Goal: Task Accomplishment & Management: Manage account settings

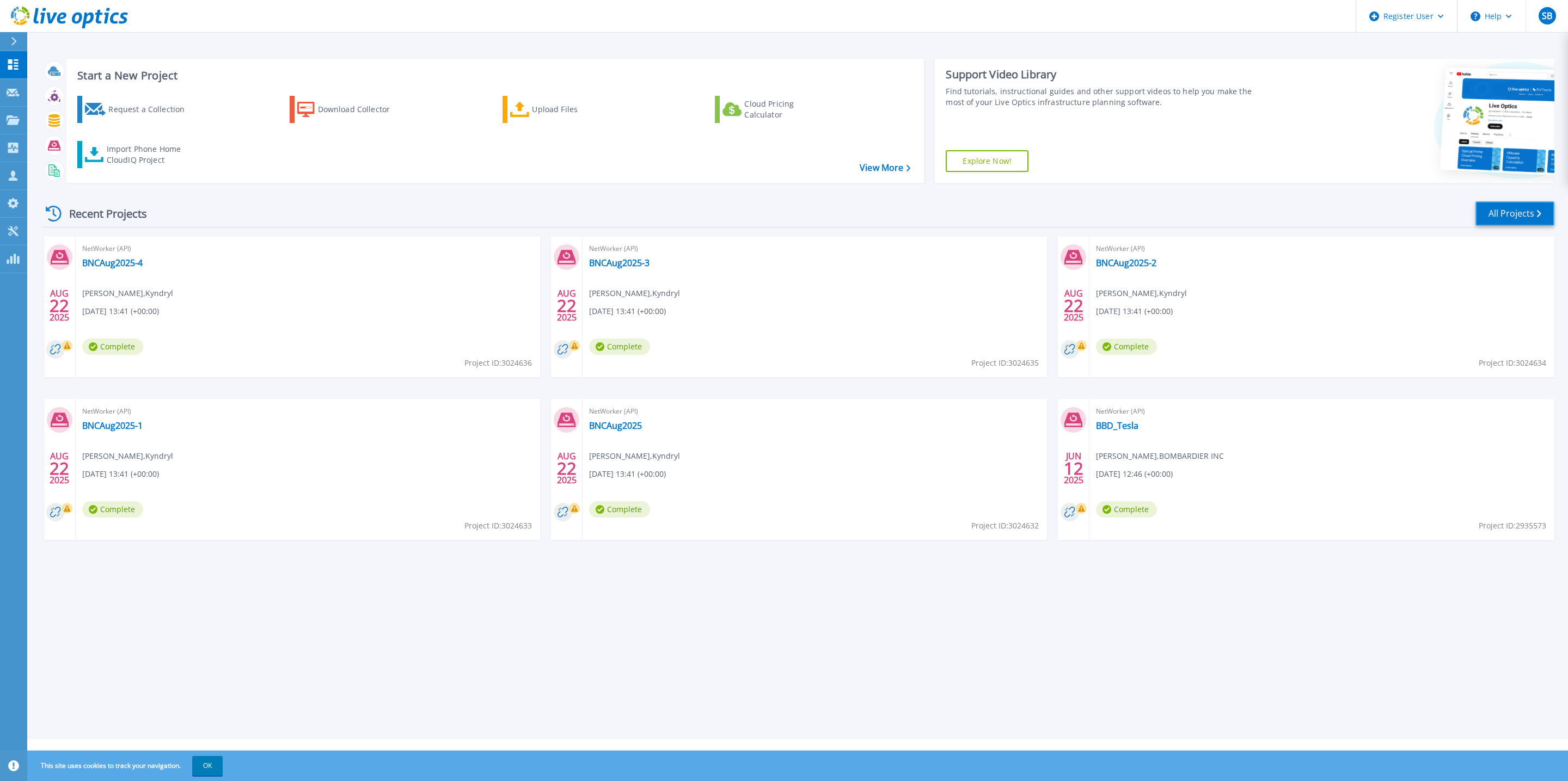
click at [1515, 210] on link "All Projects" at bounding box center [1514, 213] width 79 height 24
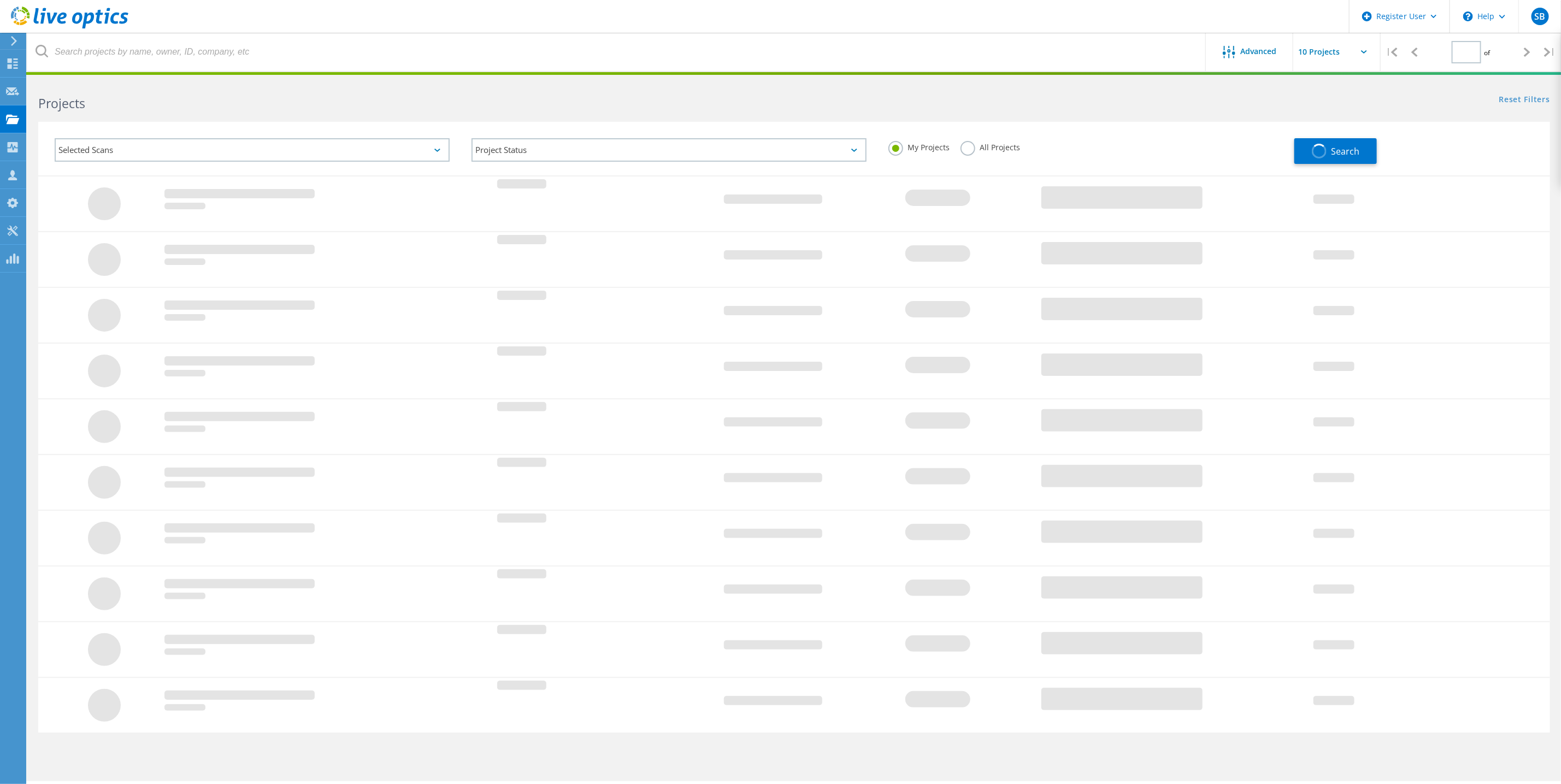
type input "1"
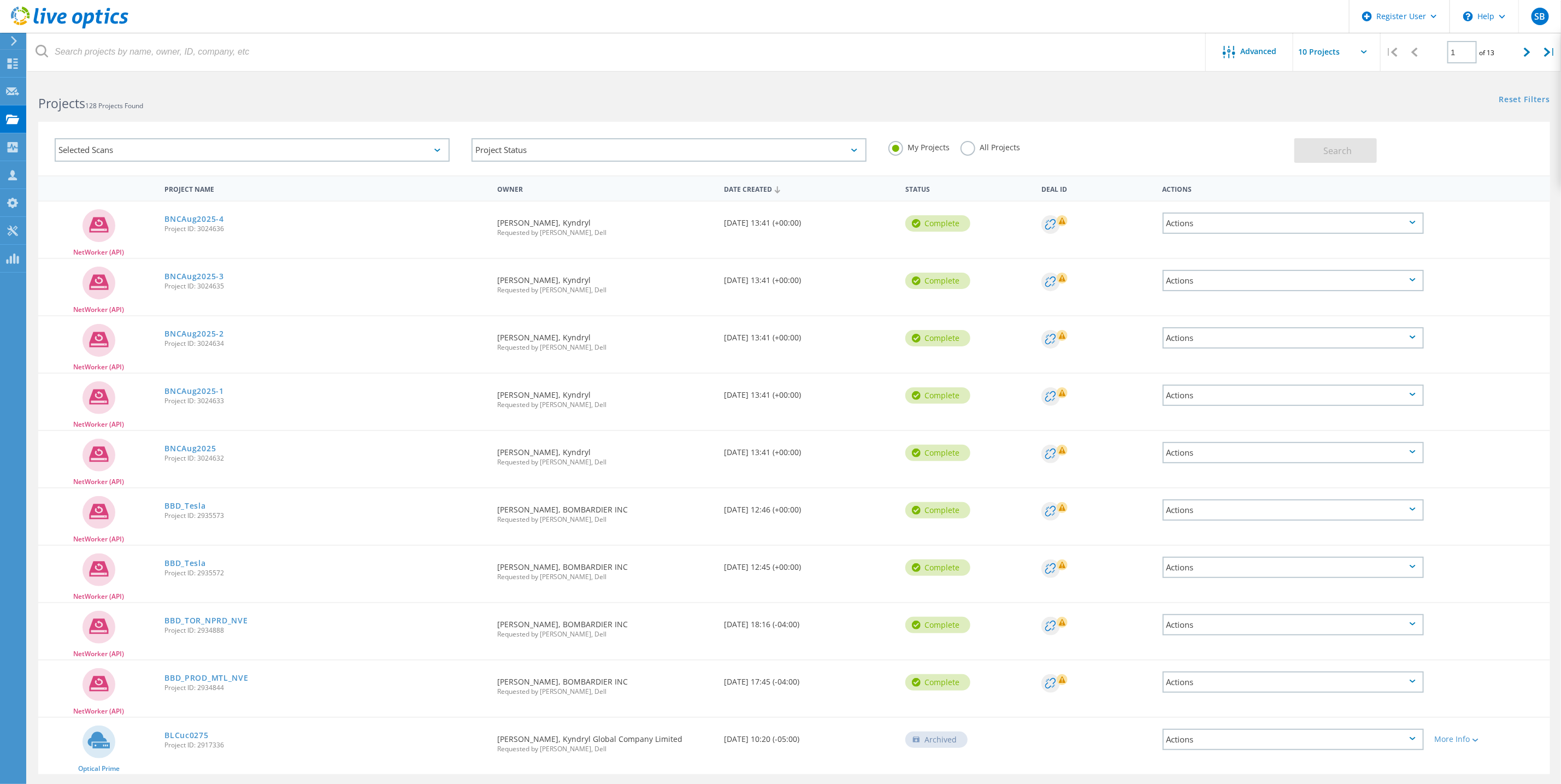
scroll to position [30, 0]
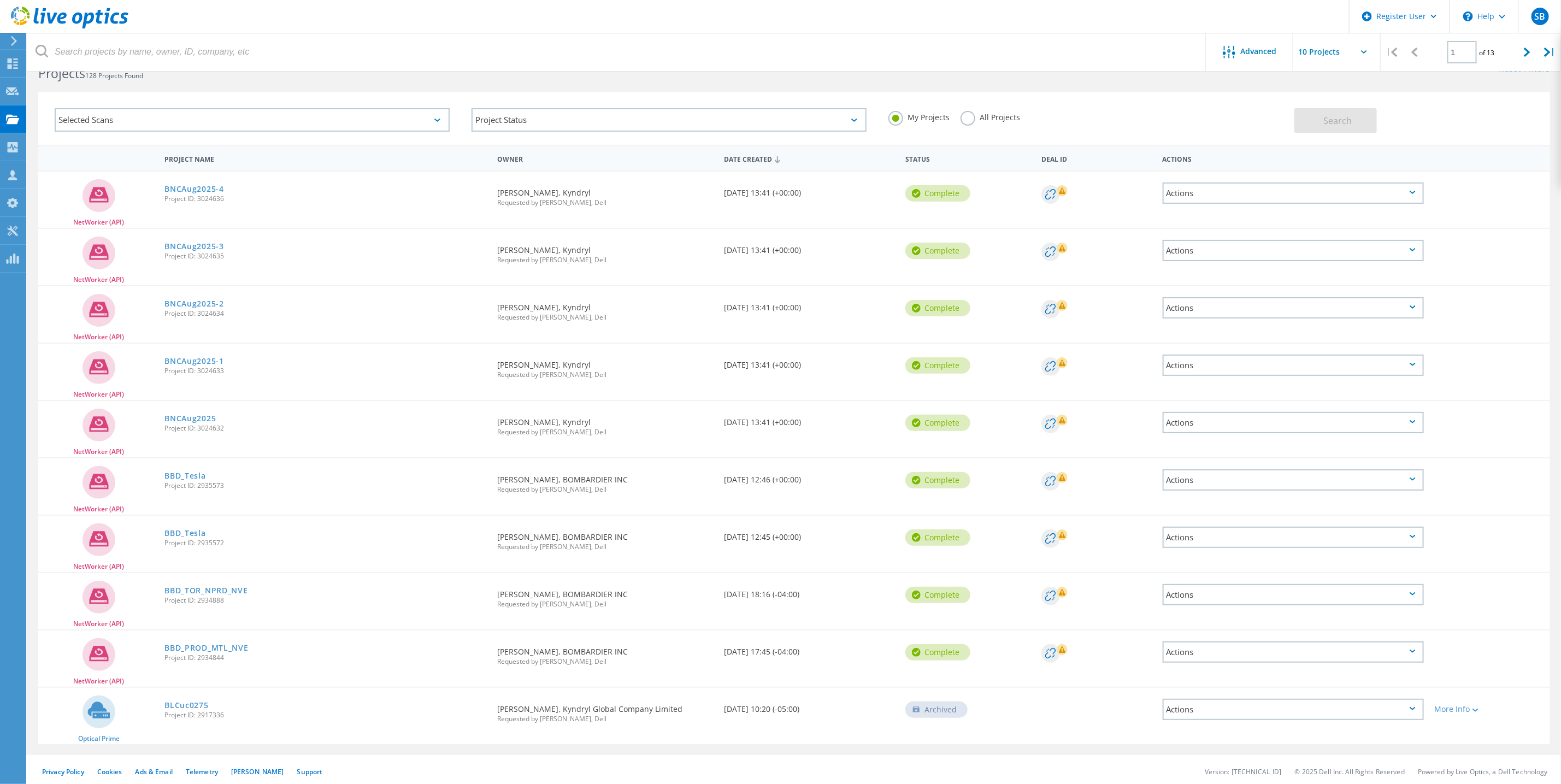
click at [407, 119] on div "Selected Scans" at bounding box center [252, 120] width 395 height 23
click at [401, 122] on div "Selected Scans" at bounding box center [252, 120] width 395 height 23
click at [611, 124] on div "Project Status" at bounding box center [669, 120] width 395 height 23
click at [623, 414] on div "Requested By [PERSON_NAME], Kyndryl Requested by [PERSON_NAME], Dell" at bounding box center [605, 424] width 227 height 45
click at [966, 118] on label "All Projects" at bounding box center [991, 116] width 59 height 10
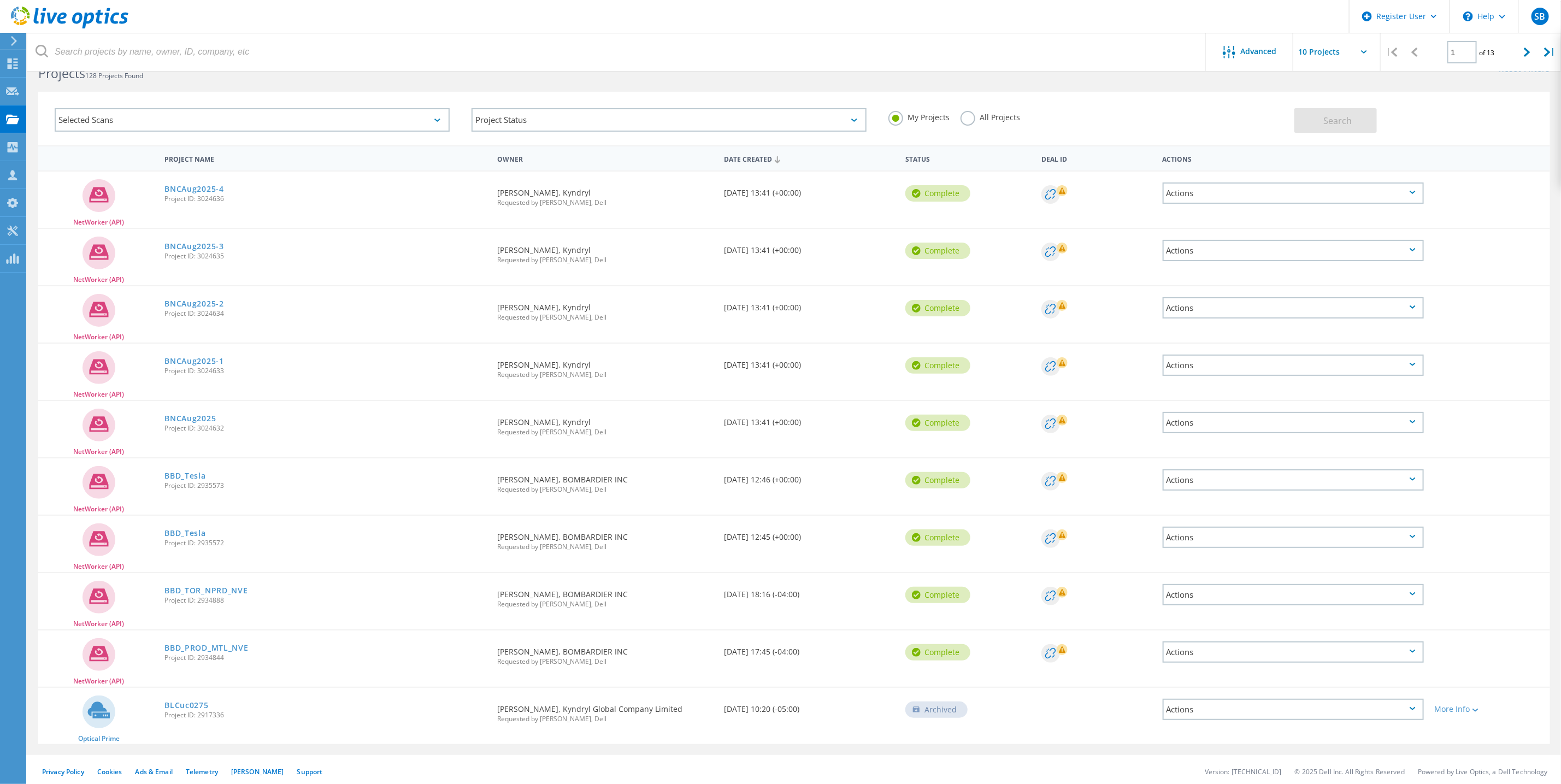
click at [0, 0] on input "All Projects" at bounding box center [0, 0] width 0 height 0
